Goal: Task Accomplishment & Management: Manage account settings

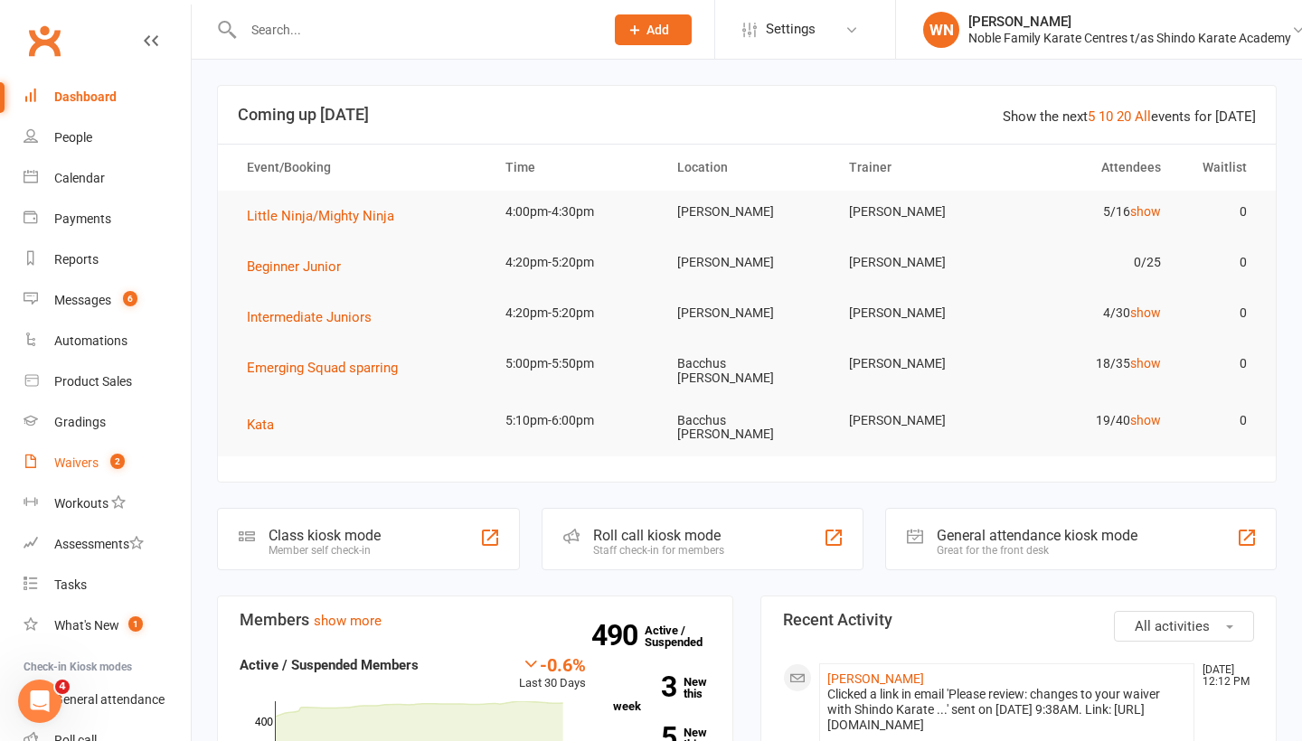
click at [68, 465] on div "Waivers" at bounding box center [76, 463] width 44 height 14
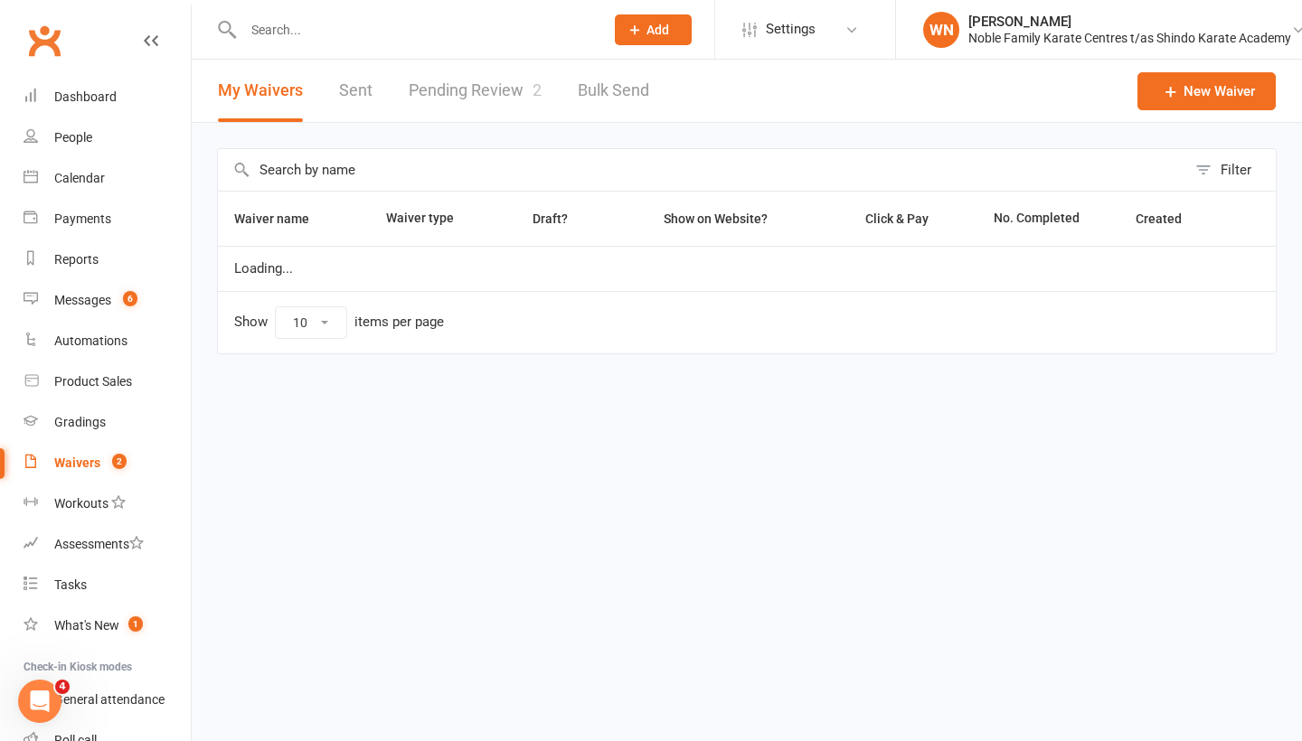
select select "100"
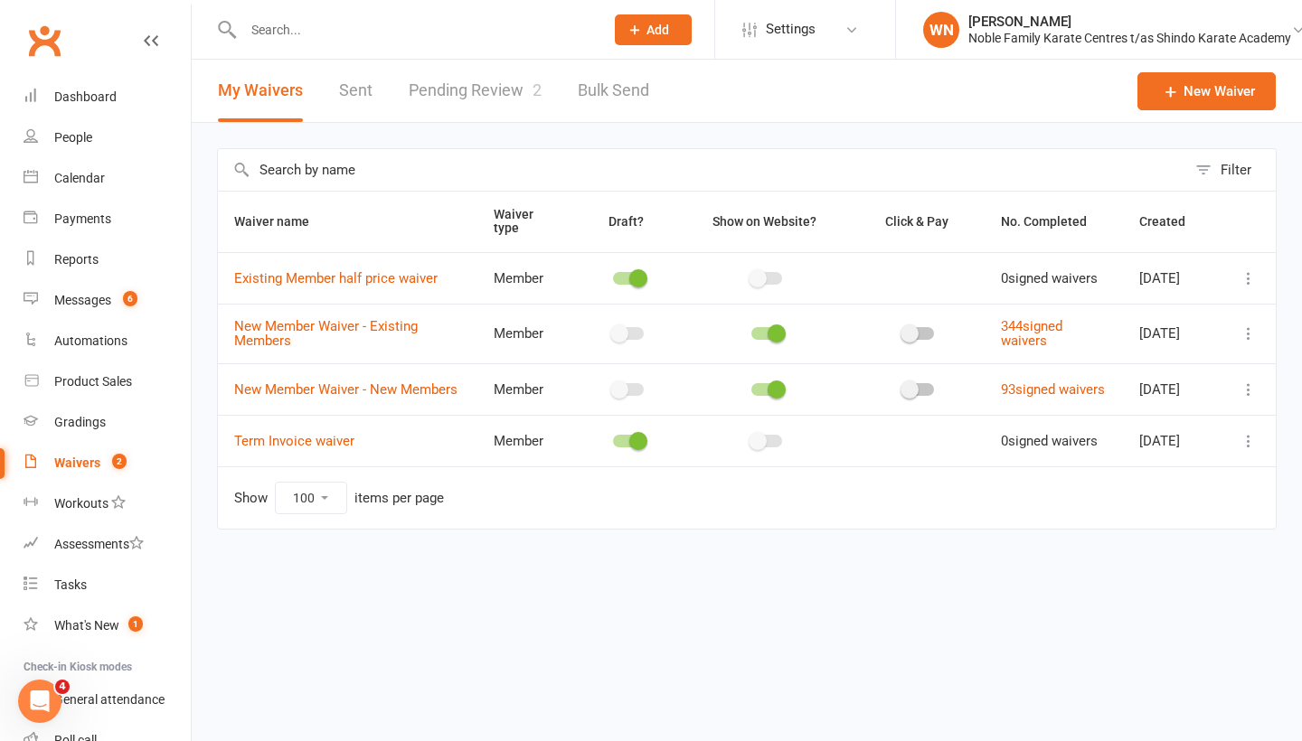
click at [501, 89] on link "Pending Review 2" at bounding box center [475, 91] width 133 height 62
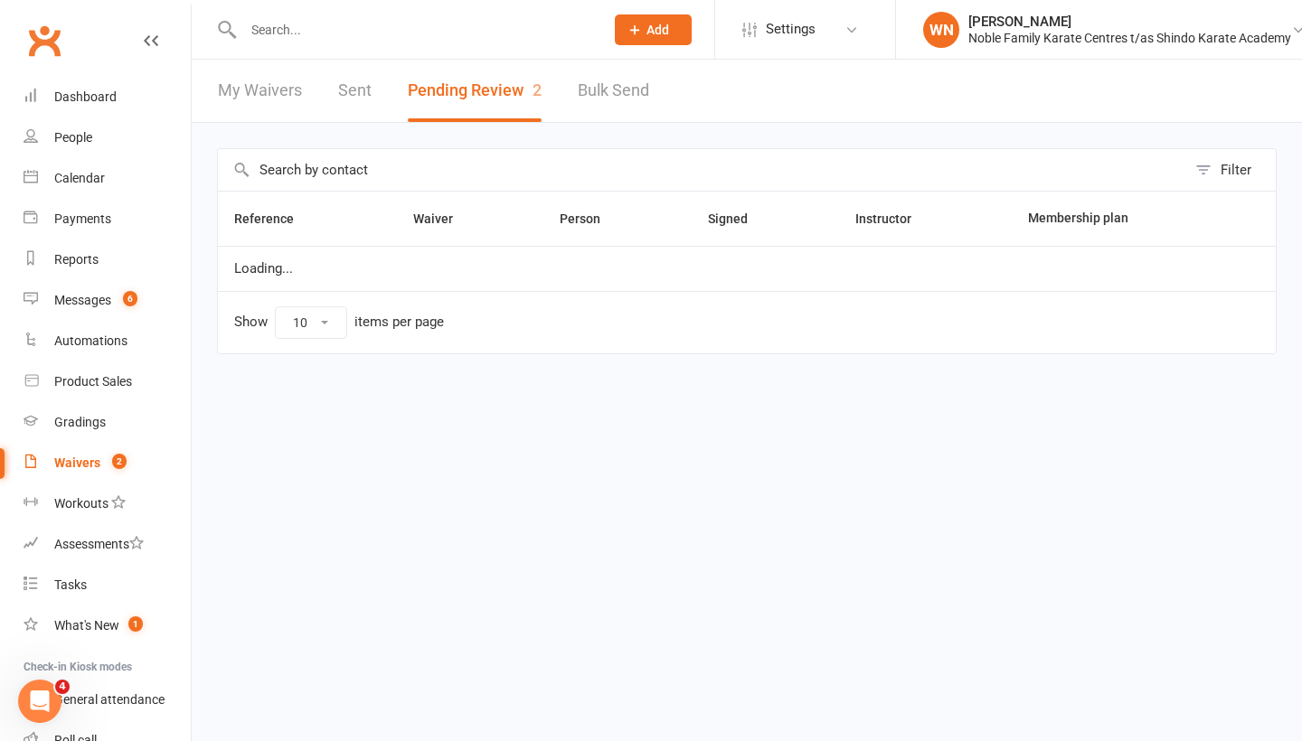
select select "100"
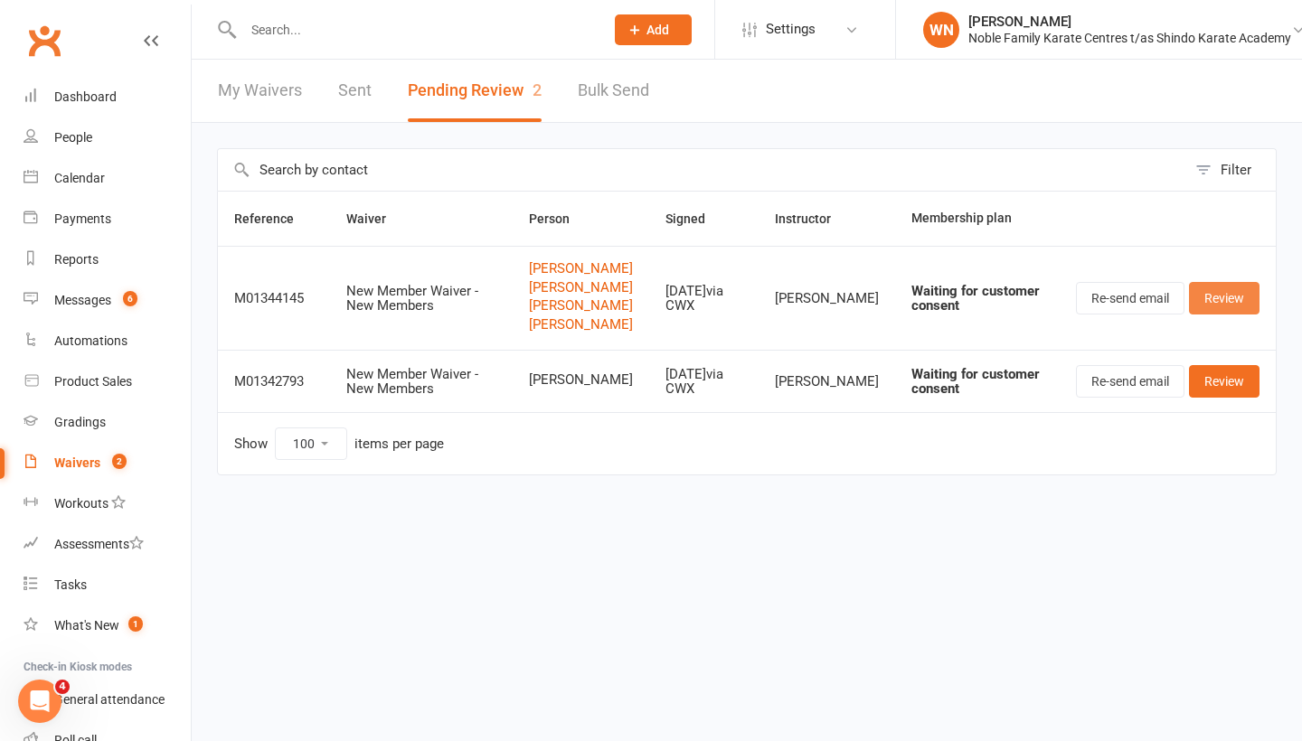
click at [1227, 300] on link "Review" at bounding box center [1224, 298] width 71 height 33
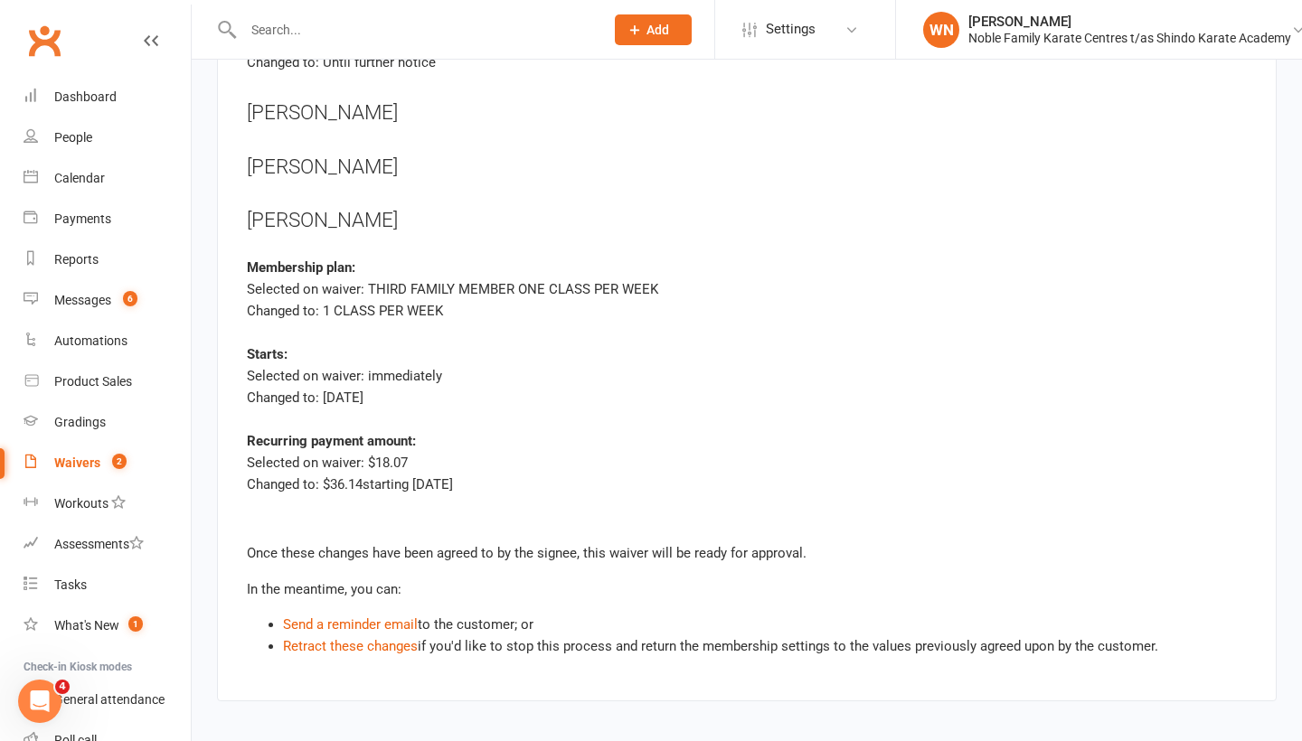
scroll to position [5571, 0]
click at [319, 617] on link "Send a reminder email" at bounding box center [350, 625] width 135 height 16
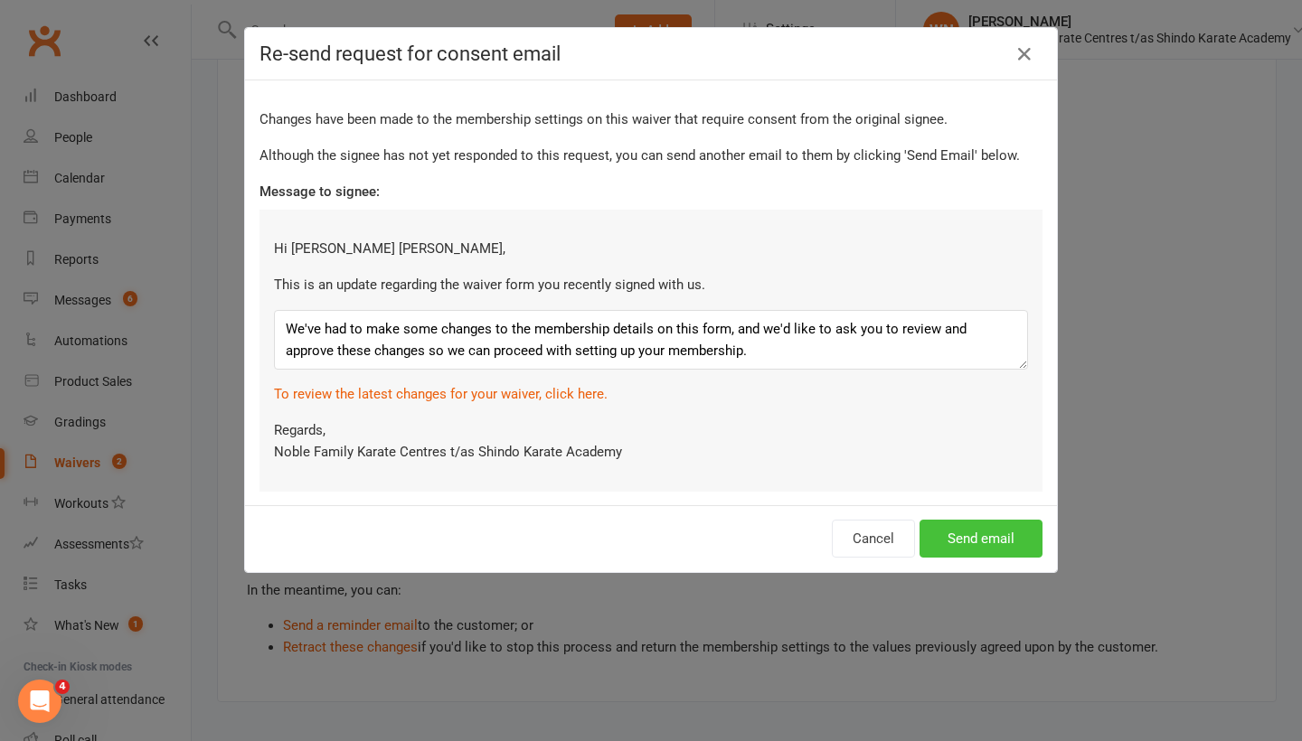
click at [978, 531] on button "Send email" at bounding box center [980, 539] width 123 height 38
